Goal: Contribute content: Add original content to the website for others to see

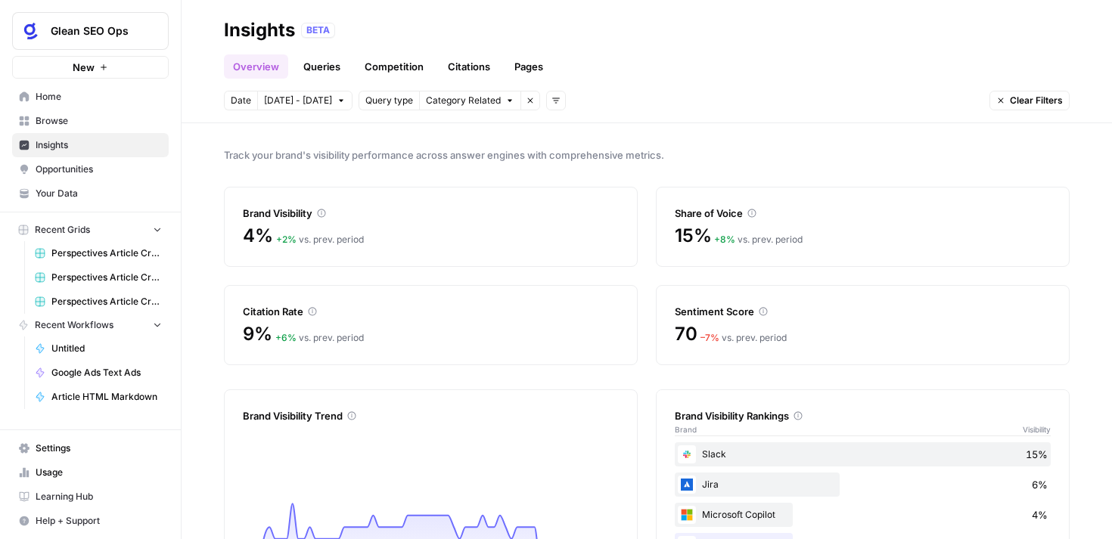
click at [527, 67] on link "Pages" at bounding box center [528, 66] width 47 height 24
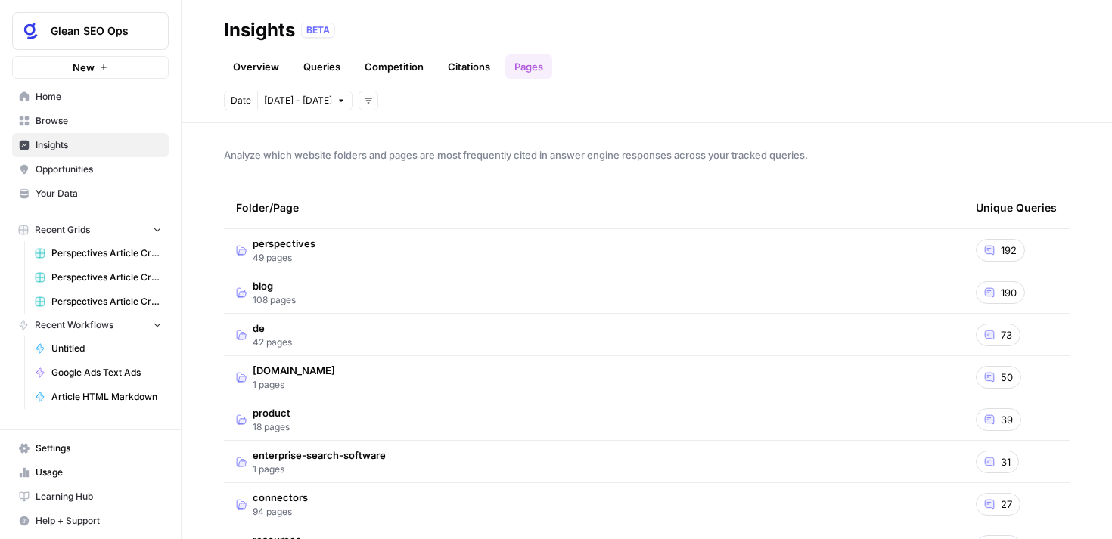
click at [266, 256] on span "49 pages" at bounding box center [284, 258] width 63 height 14
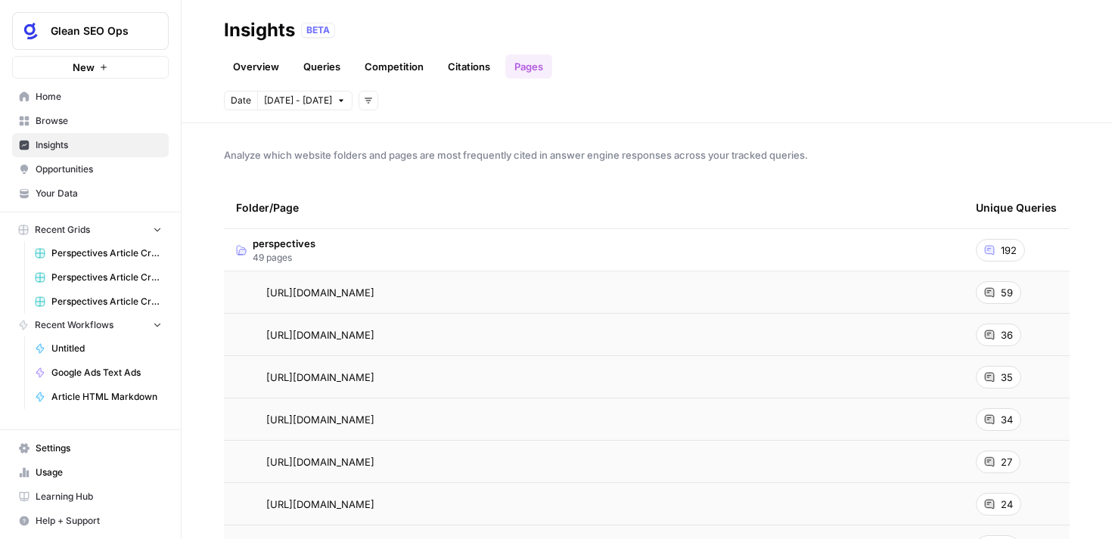
click at [1001, 291] on span "59" at bounding box center [1007, 292] width 12 height 15
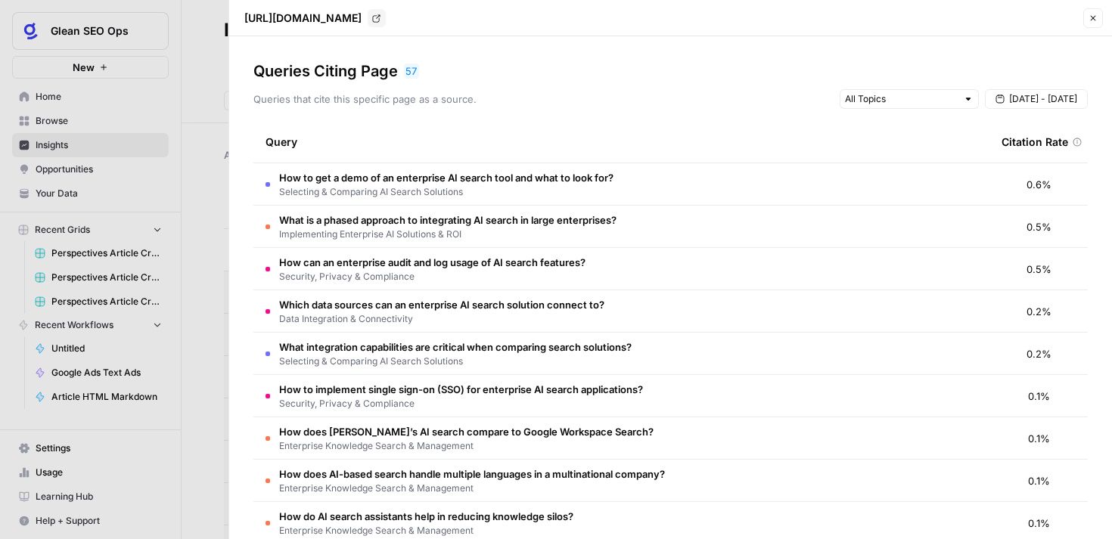
click at [381, 18] on icon "Go to page https://www.glean.com/perspectives/best-ai-search-for-enterprise" at bounding box center [376, 18] width 8 height 8
click at [199, 79] on div at bounding box center [556, 269] width 1112 height 539
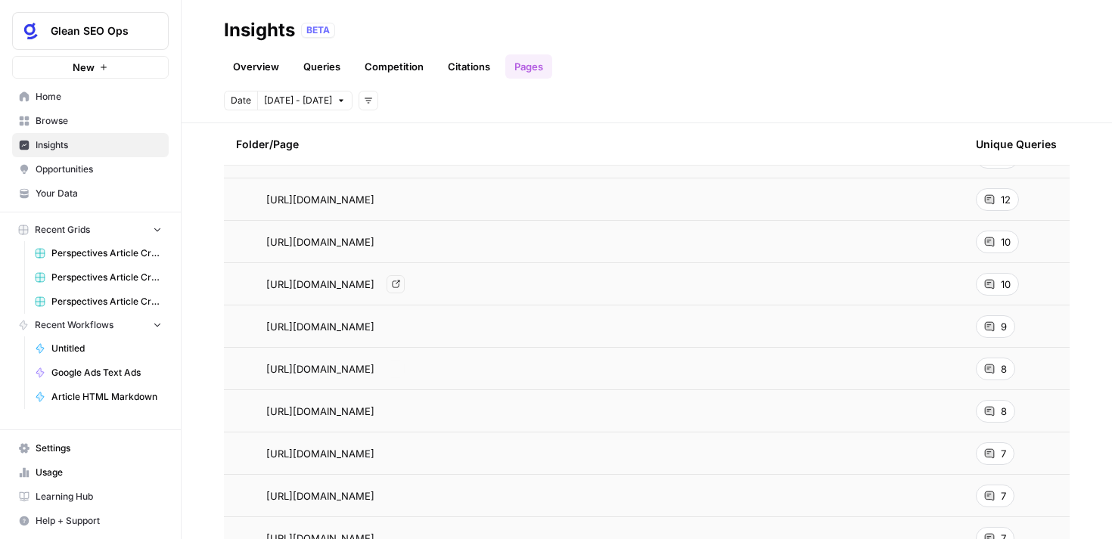
scroll to position [519, 0]
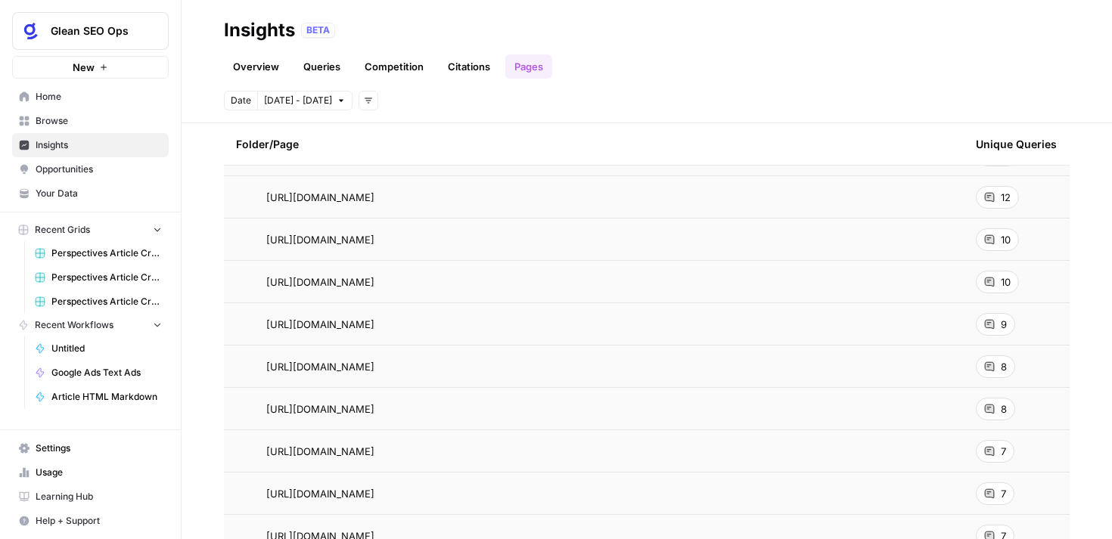
click at [1000, 323] on div "9" at bounding box center [995, 324] width 39 height 23
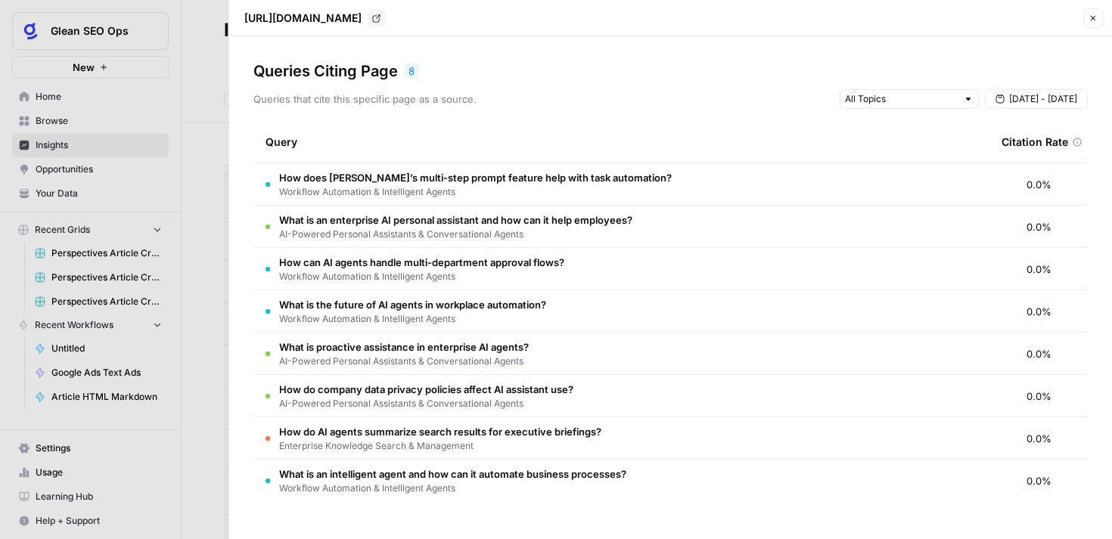
click at [1092, 14] on icon "button" at bounding box center [1093, 18] width 9 height 9
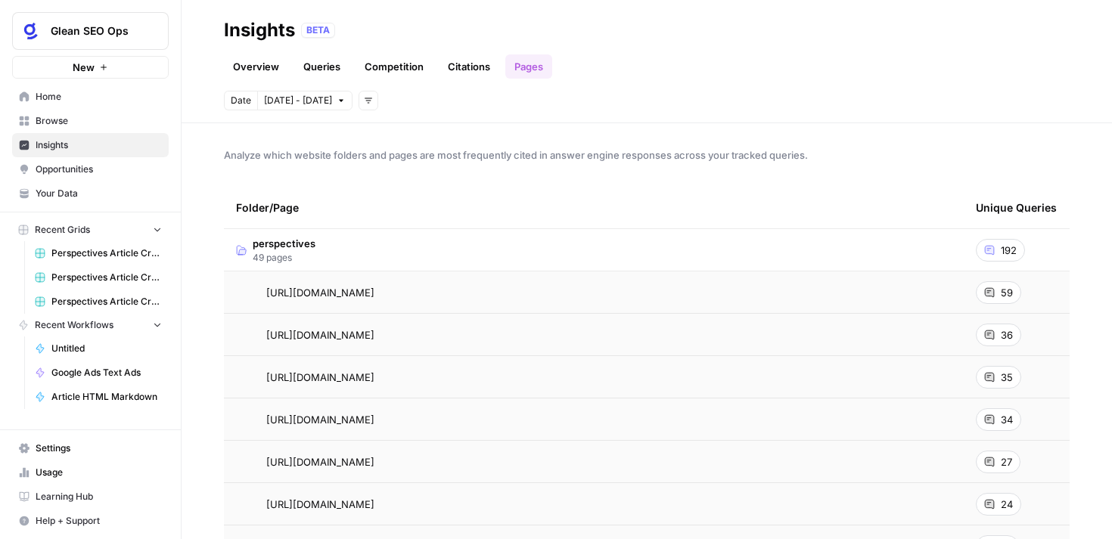
click at [50, 119] on span "Browse" at bounding box center [99, 121] width 126 height 14
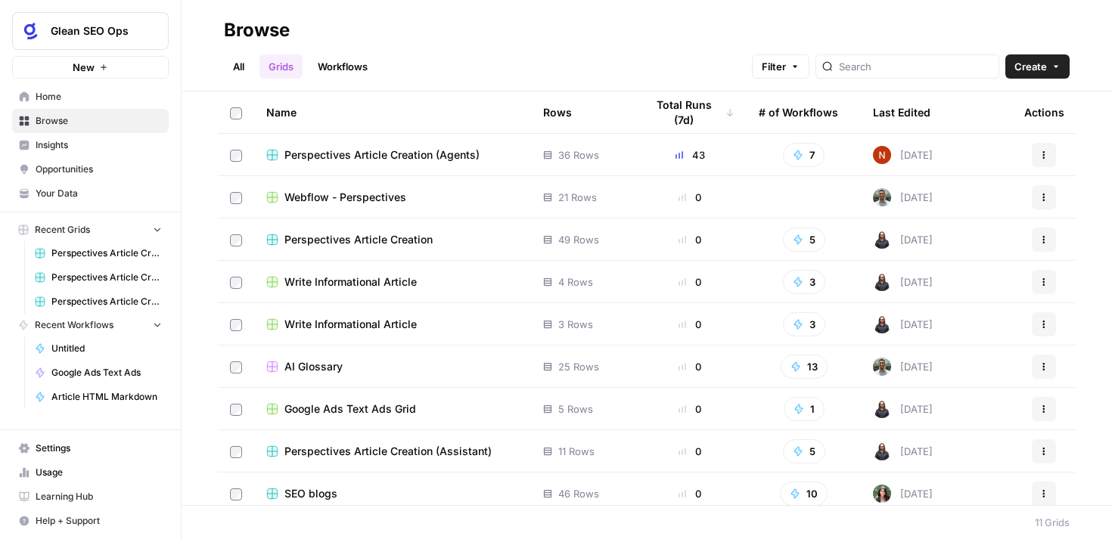
click at [400, 157] on span "Perspectives Article Creation (Agents)" at bounding box center [381, 155] width 195 height 15
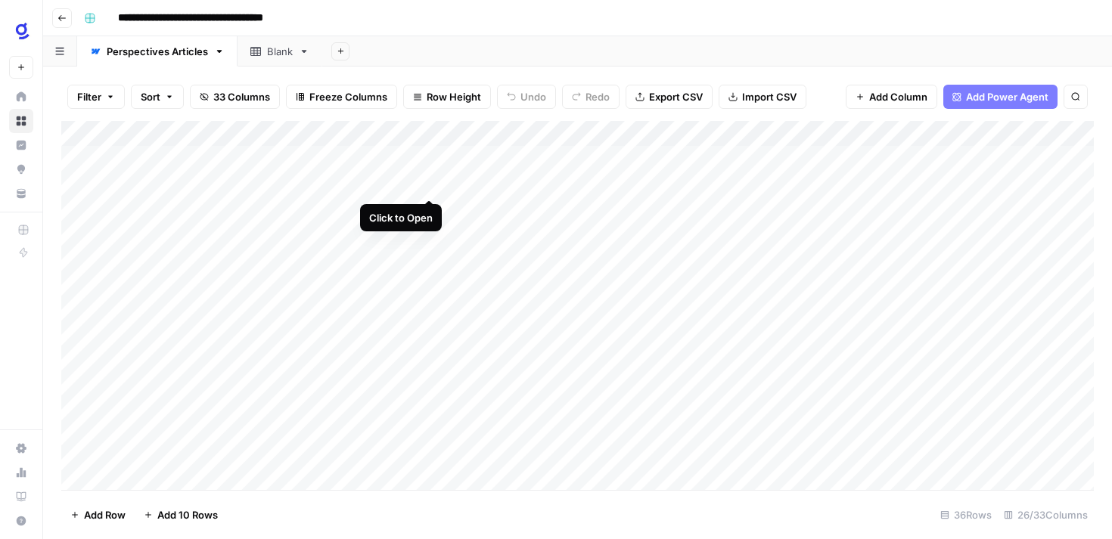
click at [427, 182] on div "Add Column" at bounding box center [577, 305] width 1033 height 369
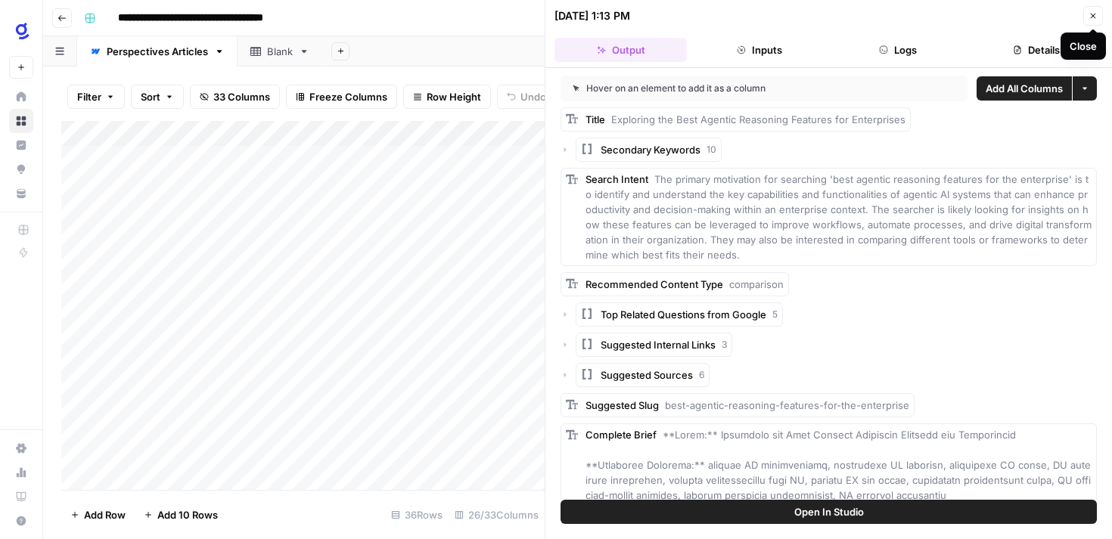
click at [1091, 15] on icon "button" at bounding box center [1093, 15] width 9 height 9
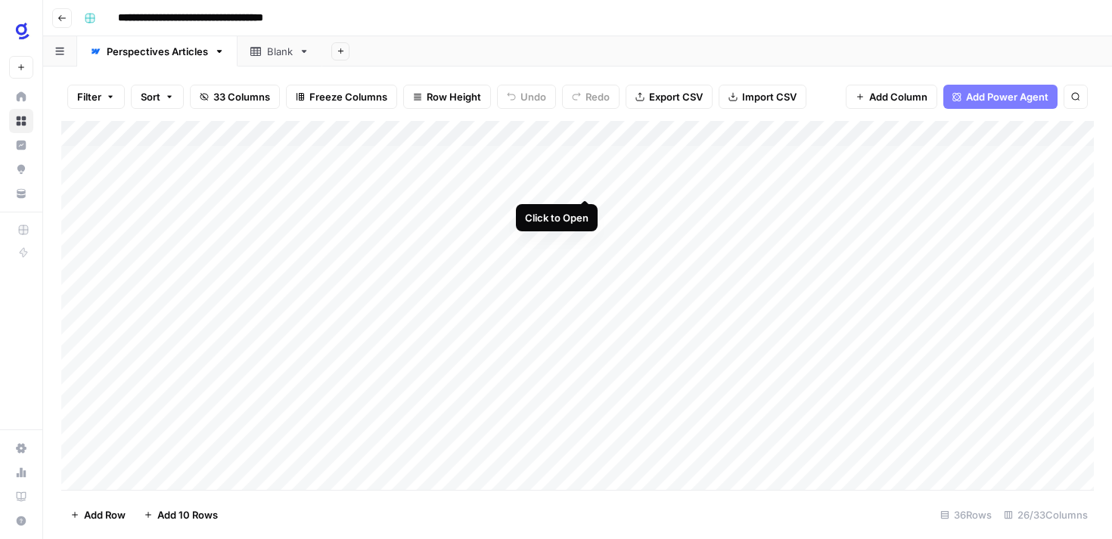
click at [583, 181] on div "Add Column" at bounding box center [577, 305] width 1033 height 369
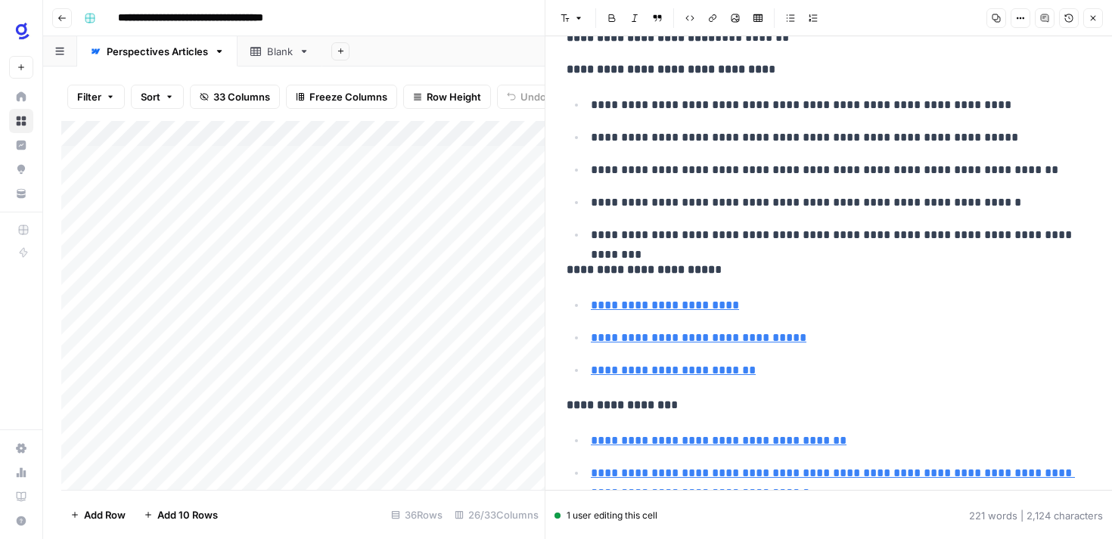
scroll to position [437, 0]
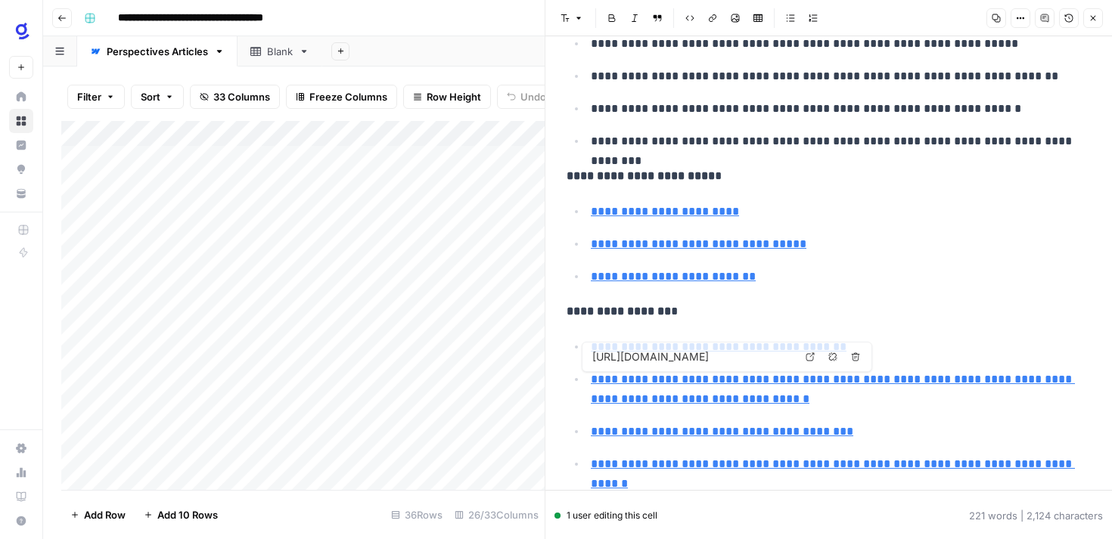
type input "https://www.glean.com/blog/ai-agents-enterprise"
click at [1092, 14] on icon "button" at bounding box center [1093, 18] width 9 height 9
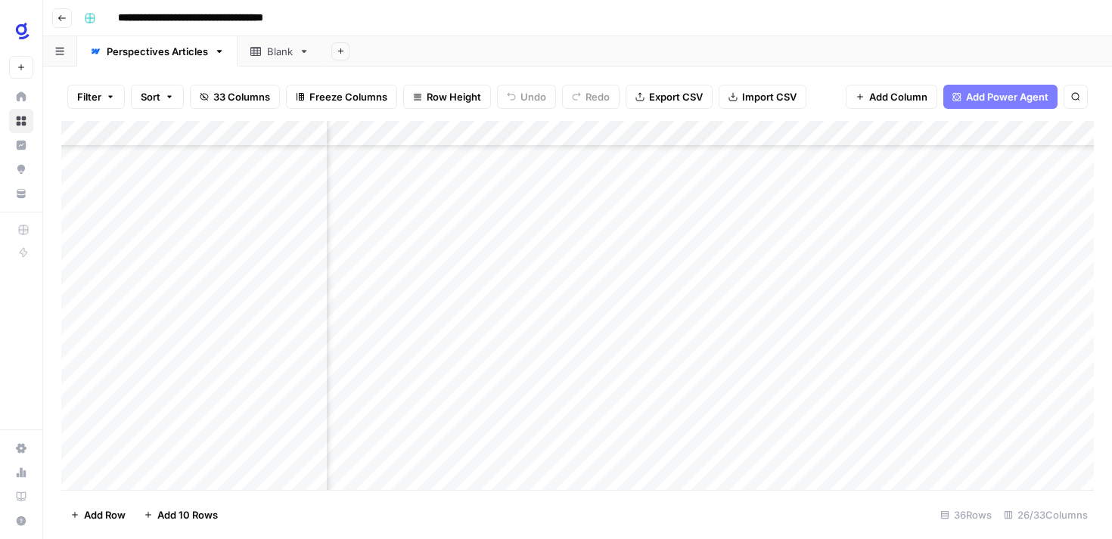
scroll to position [239, 2916]
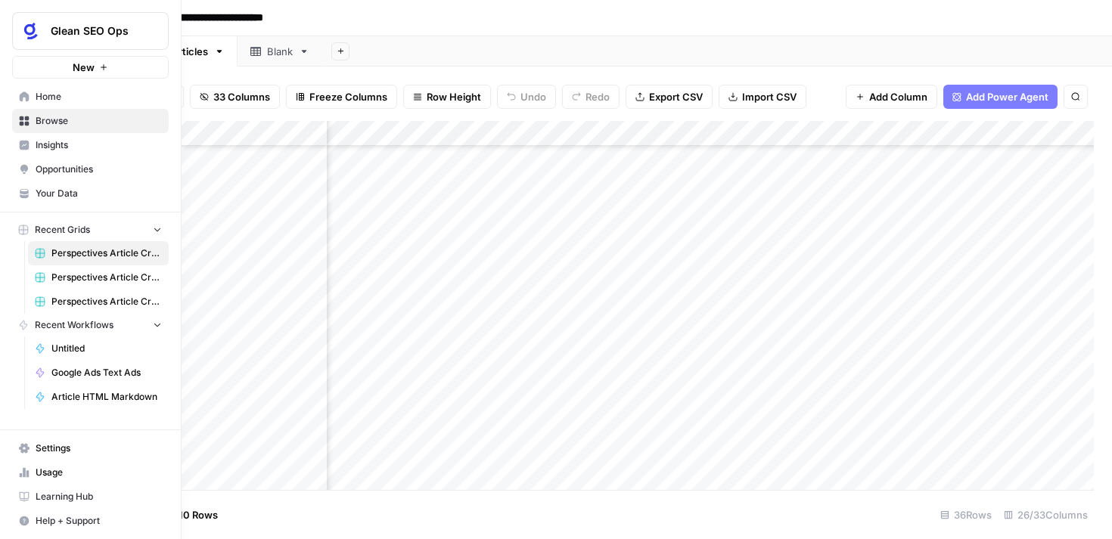
click at [58, 146] on span "Insights" at bounding box center [99, 145] width 126 height 14
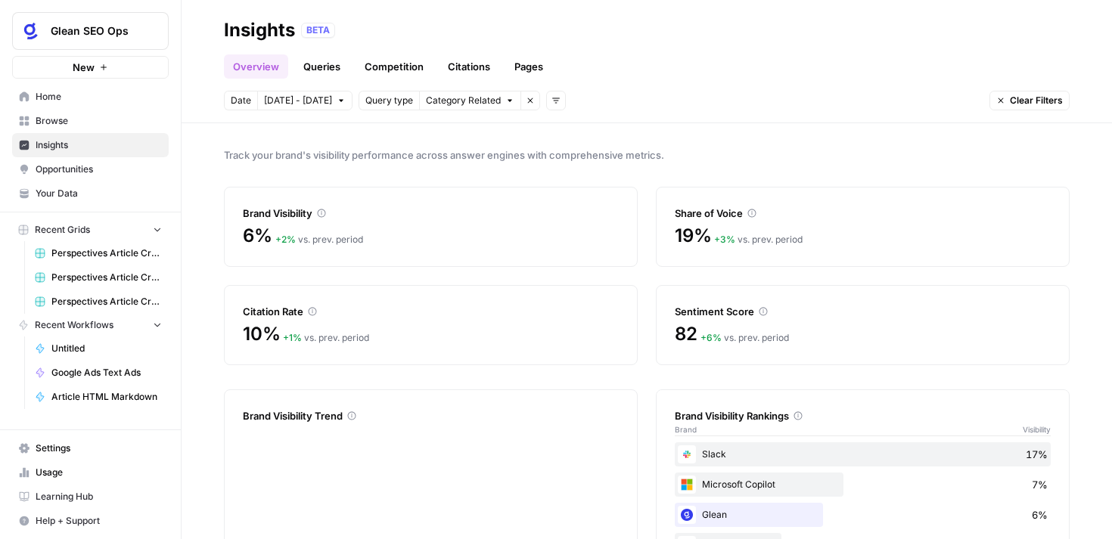
click at [531, 70] on link "Pages" at bounding box center [528, 66] width 47 height 24
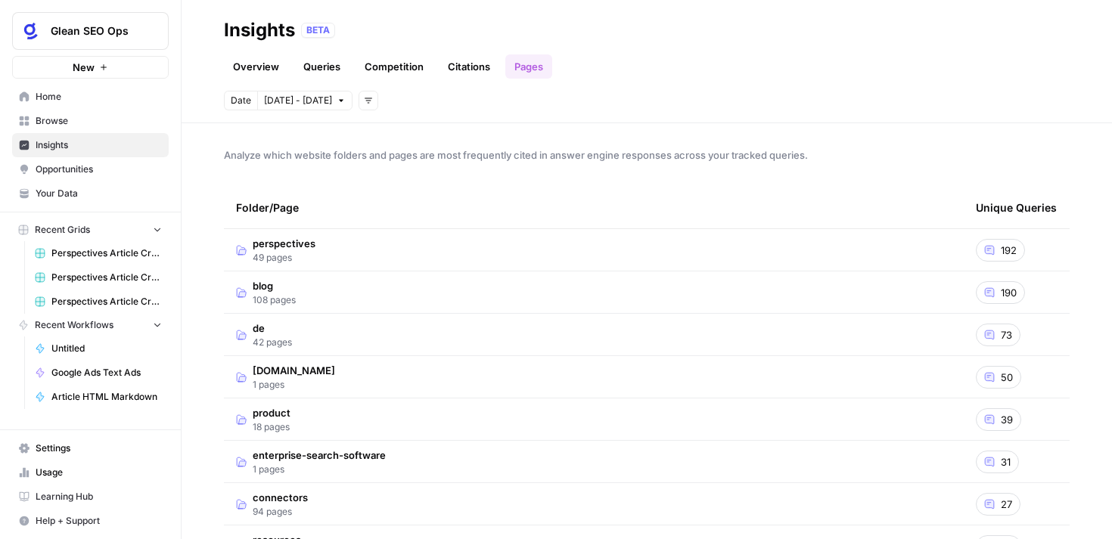
click at [625, 255] on td "perspectives 49 pages" at bounding box center [594, 250] width 740 height 42
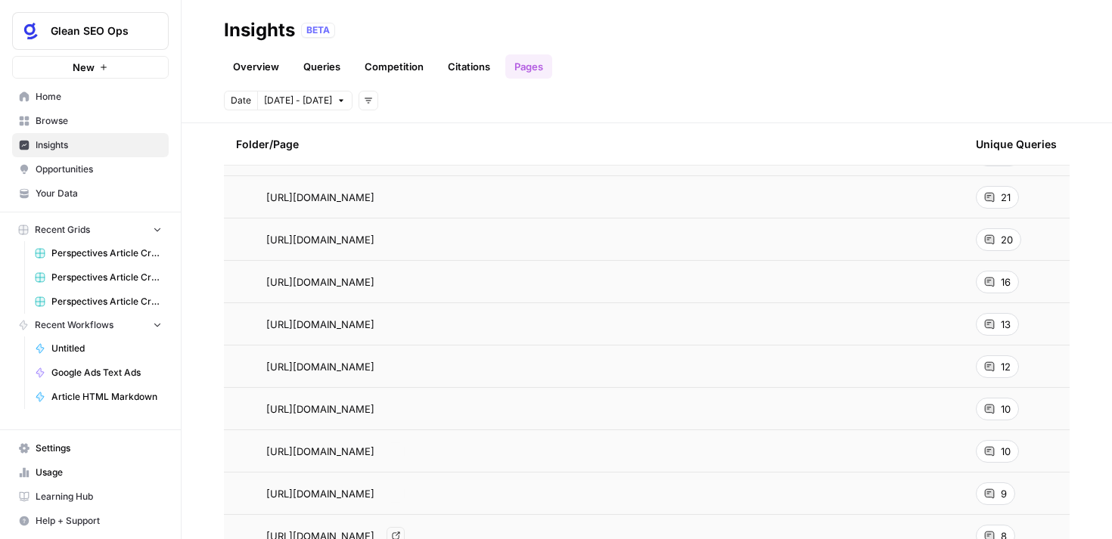
scroll to position [347, 0]
